Goal: Find specific page/section: Find specific page/section

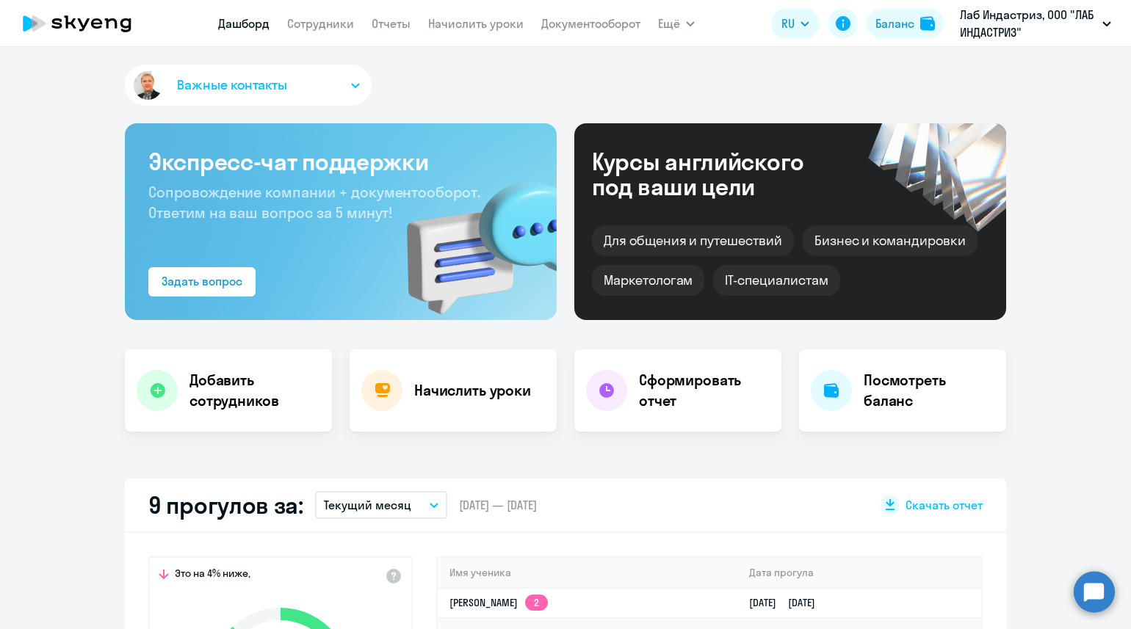
click at [321, 22] on link "Сотрудники" at bounding box center [320, 23] width 67 height 15
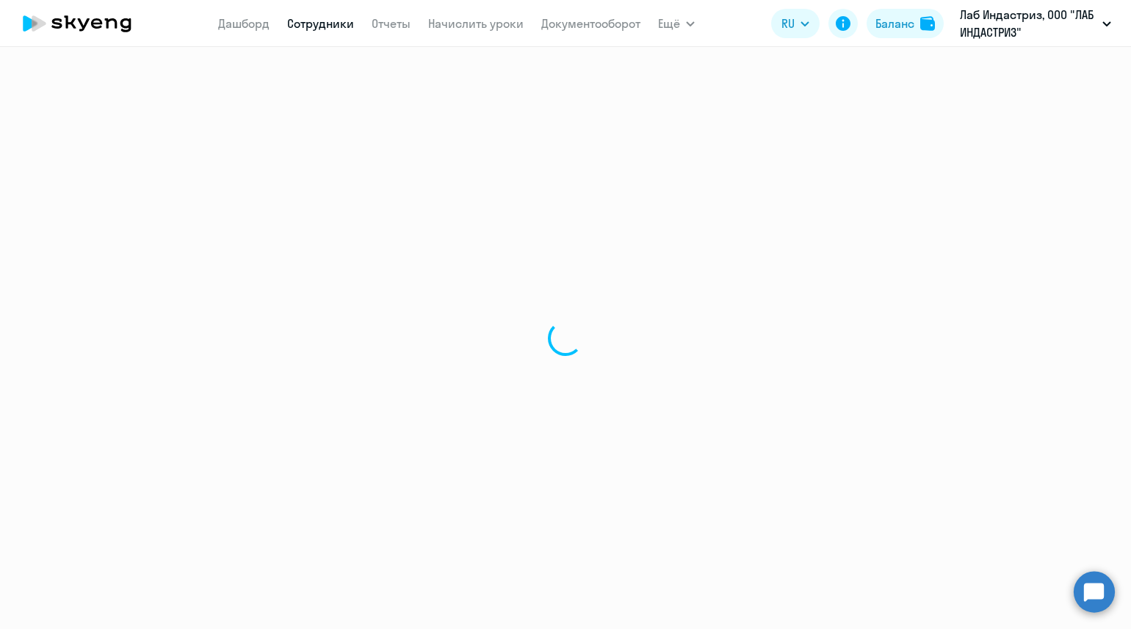
select select "30"
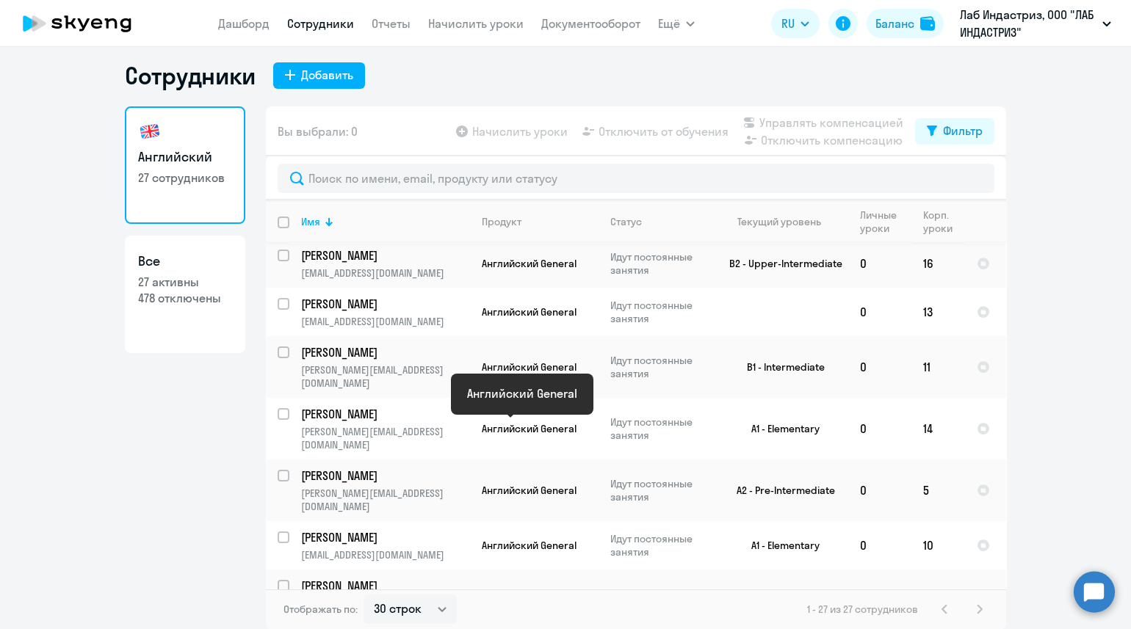
scroll to position [459, 0]
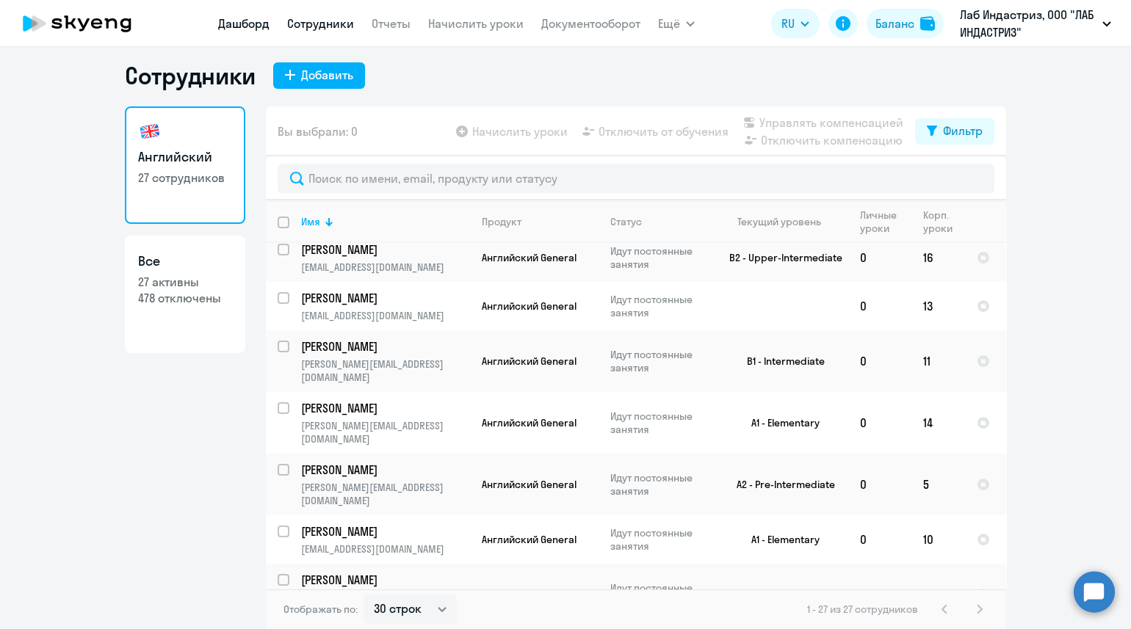
click at [236, 23] on link "Дашборд" at bounding box center [243, 23] width 51 height 15
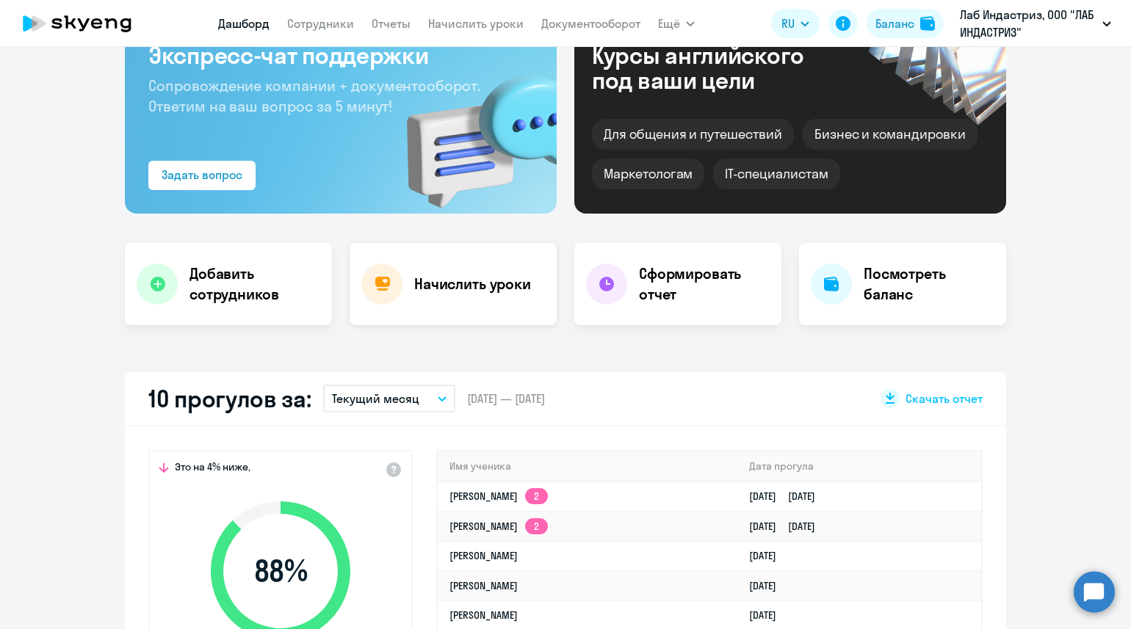
scroll to position [192, 0]
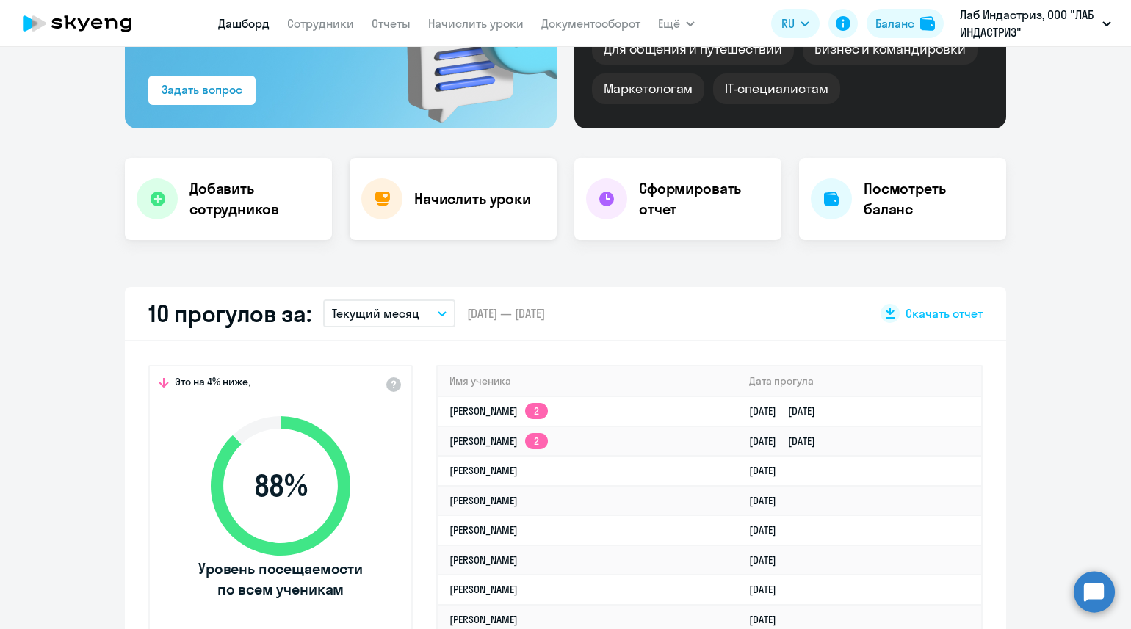
select select "30"
